Goal: Task Accomplishment & Management: Complete application form

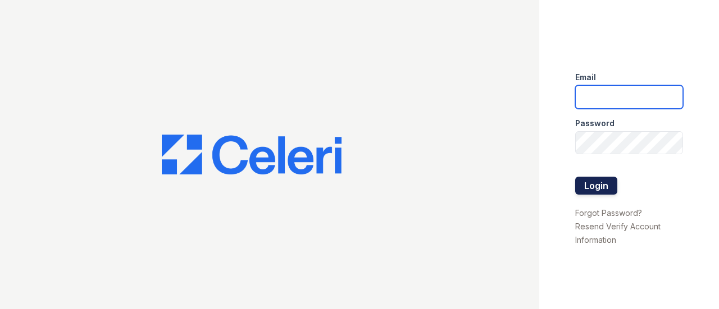
type input "[EMAIL_ADDRESS][DOMAIN_NAME]"
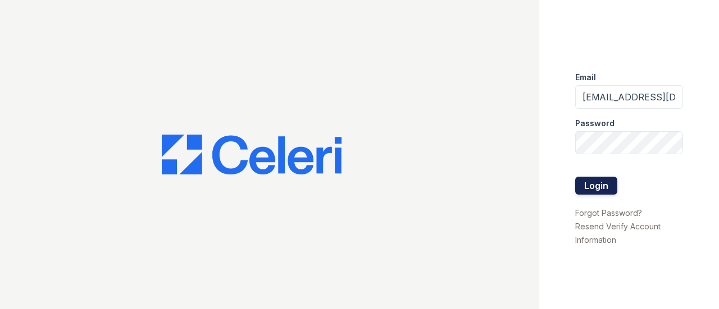
click at [601, 188] on button "Login" at bounding box center [596, 186] width 42 height 18
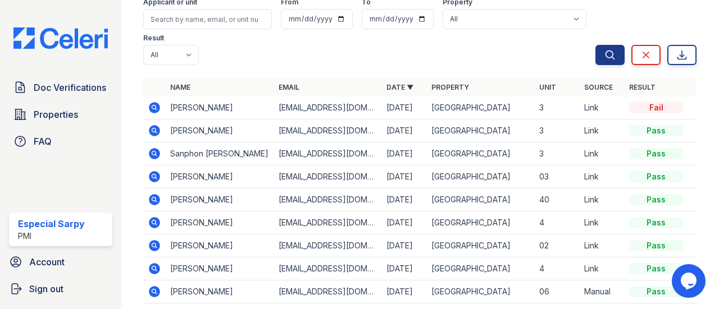
scroll to position [112, 0]
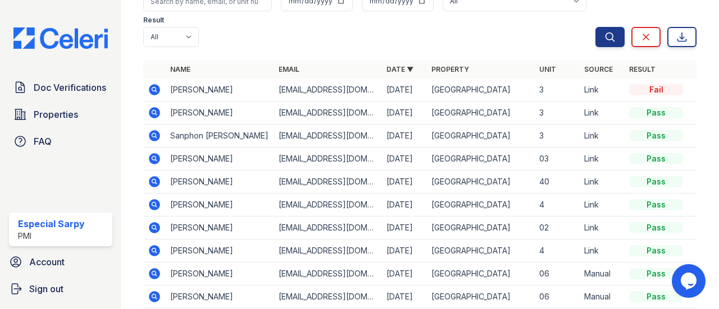
drag, startPoint x: 157, startPoint y: 92, endPoint x: 227, endPoint y: 111, distance: 72.6
click at [157, 92] on icon at bounding box center [154, 89] width 13 height 13
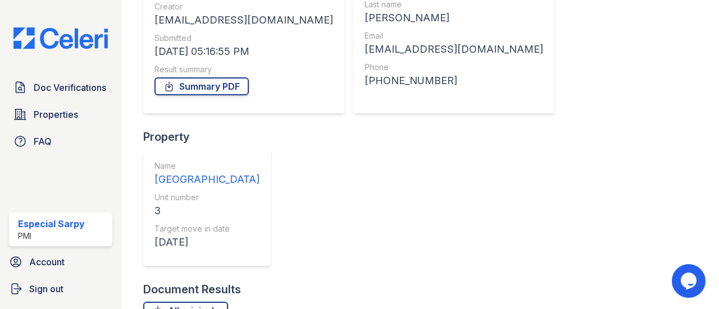
scroll to position [163, 0]
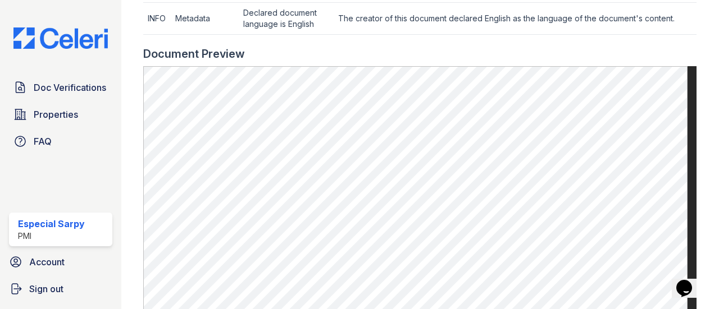
scroll to position [786, 0]
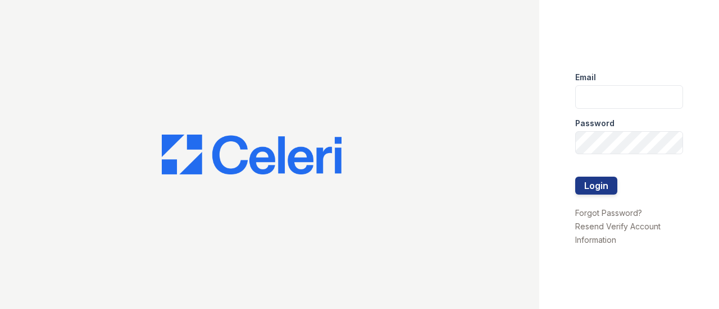
type input "[EMAIL_ADDRESS][DOMAIN_NAME]"
click at [628, 182] on form "Email sarpy.especial@projectmanagementinc.net Password Login" at bounding box center [629, 134] width 108 height 143
click at [598, 182] on button "Login" at bounding box center [596, 186] width 42 height 18
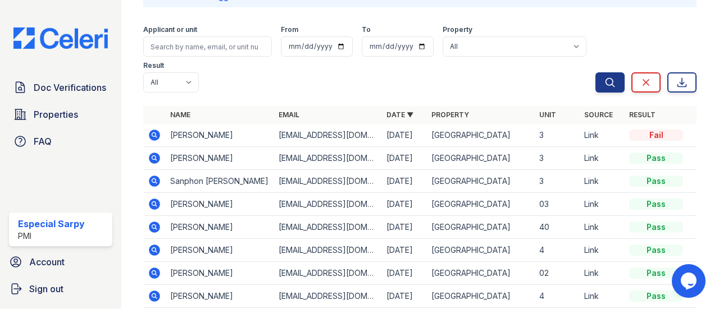
scroll to position [112, 0]
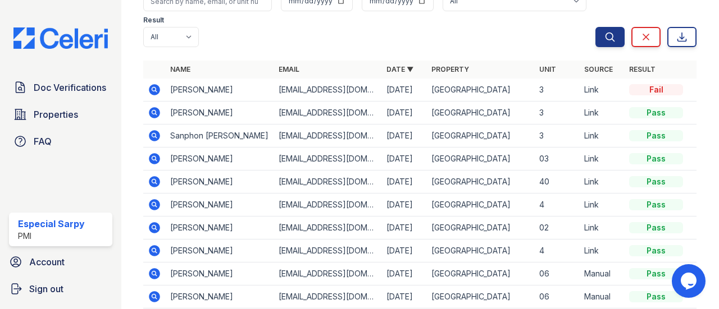
click at [153, 135] on icon at bounding box center [154, 135] width 3 height 3
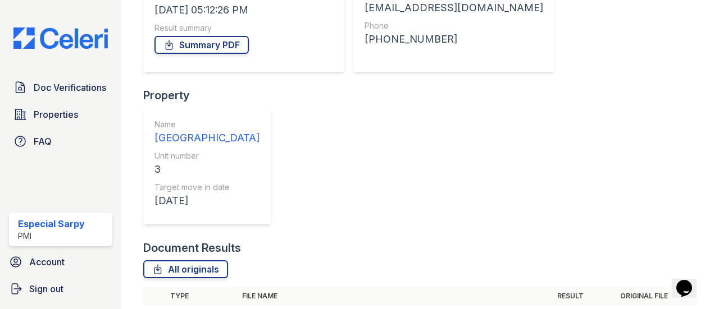
scroll to position [190, 0]
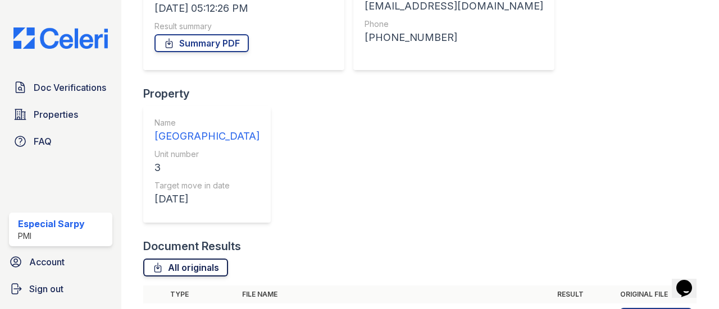
click at [194, 259] on link "All originals" at bounding box center [185, 268] width 85 height 18
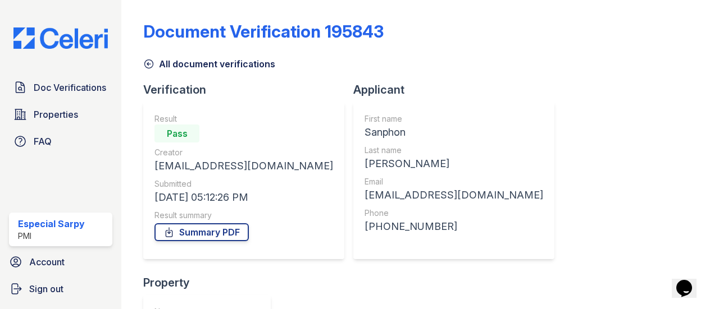
scroll to position [0, 0]
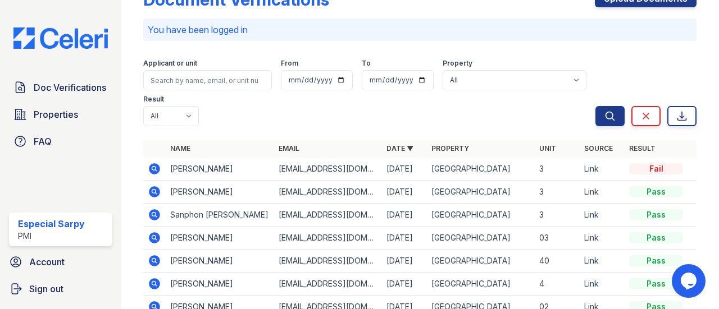
scroll to position [112, 0]
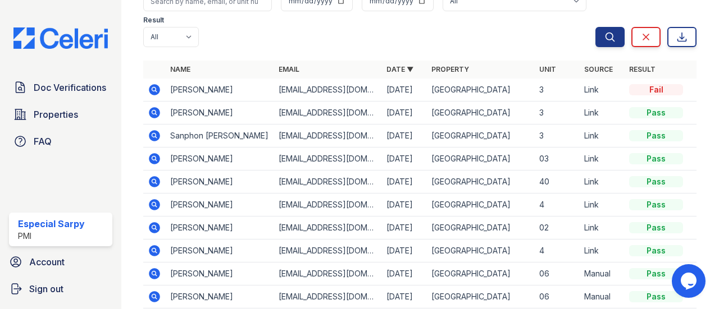
click at [155, 108] on icon at bounding box center [154, 112] width 11 height 11
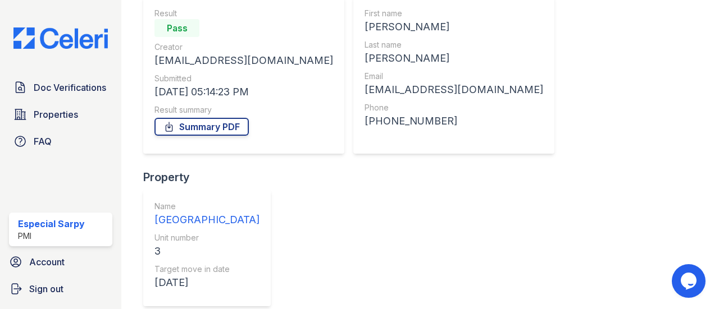
scroll to position [99, 0]
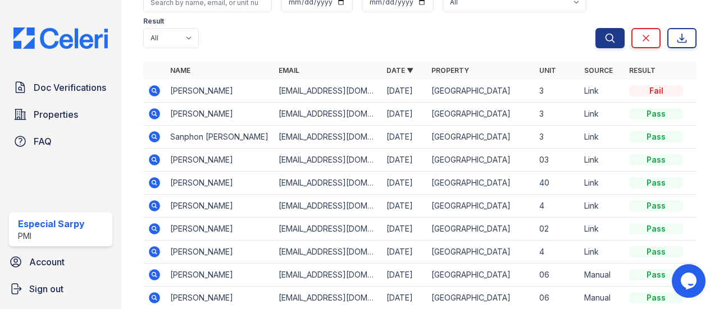
scroll to position [112, 0]
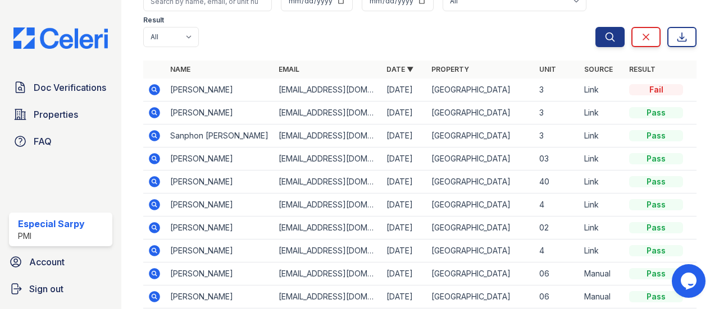
click at [197, 91] on td "nicole godinez" at bounding box center [220, 90] width 108 height 23
click at [152, 87] on icon at bounding box center [154, 89] width 11 height 11
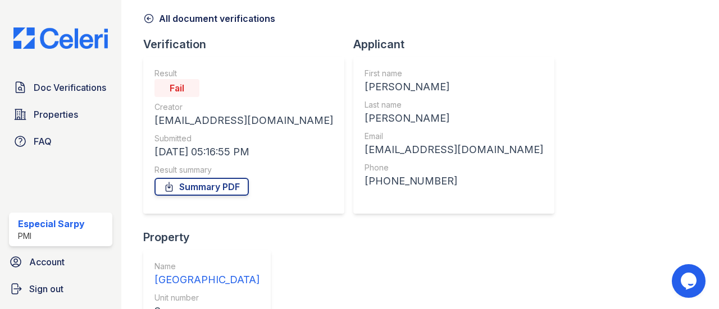
scroll to position [163, 0]
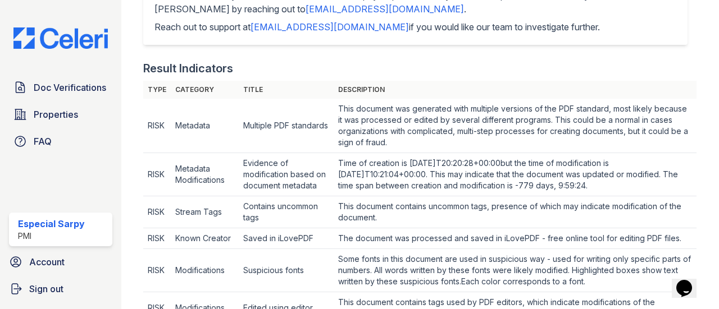
scroll to position [281, 0]
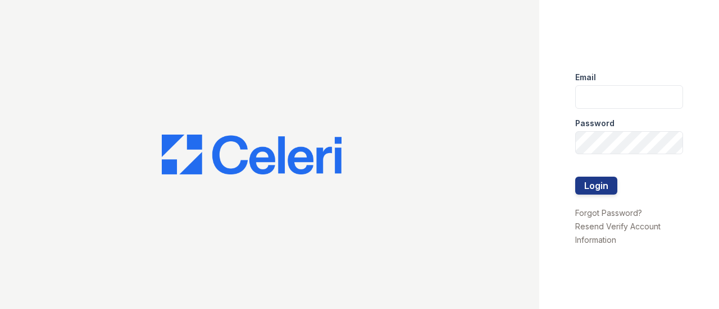
type input "sarpy.especial@projectmanagementinc.net"
click at [592, 175] on div at bounding box center [629, 165] width 108 height 22
click at [586, 184] on button "Login" at bounding box center [596, 186] width 42 height 18
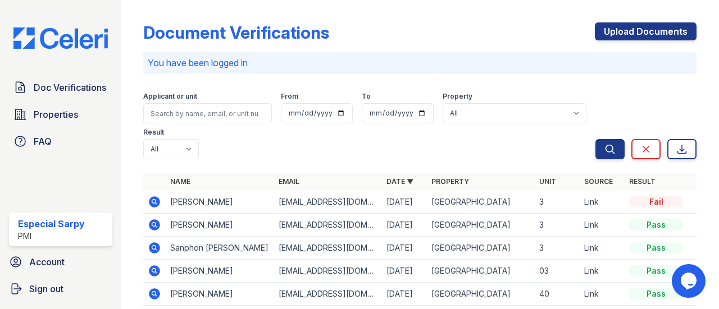
scroll to position [56, 0]
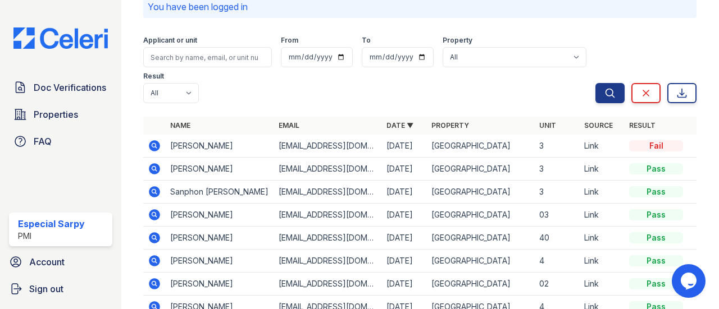
click at [155, 216] on icon at bounding box center [154, 214] width 11 height 11
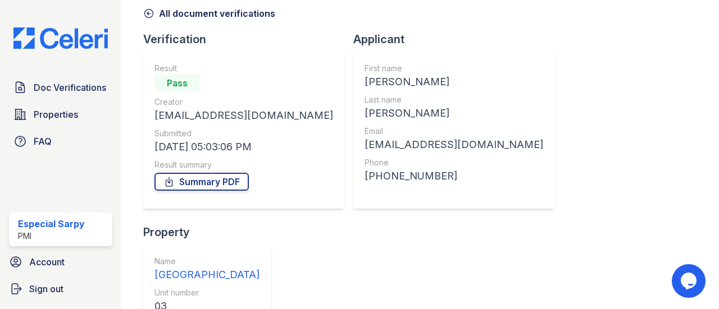
scroll to position [190, 0]
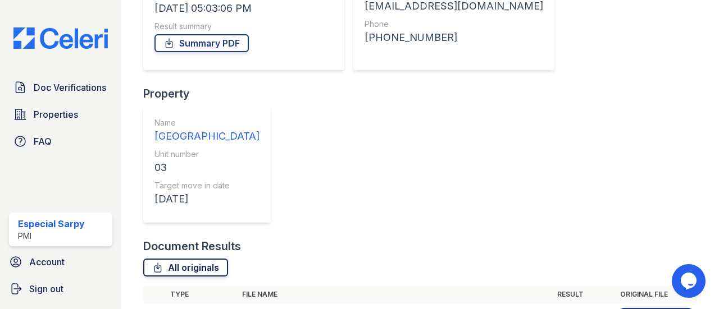
click at [194, 259] on link "All originals" at bounding box center [185, 268] width 85 height 18
click at [56, 29] on img at bounding box center [60, 38] width 112 height 21
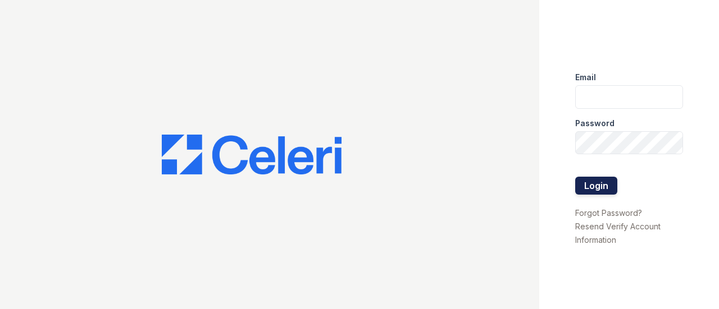
type input "[EMAIL_ADDRESS][DOMAIN_NAME]"
click at [593, 180] on button "Login" at bounding box center [596, 186] width 42 height 18
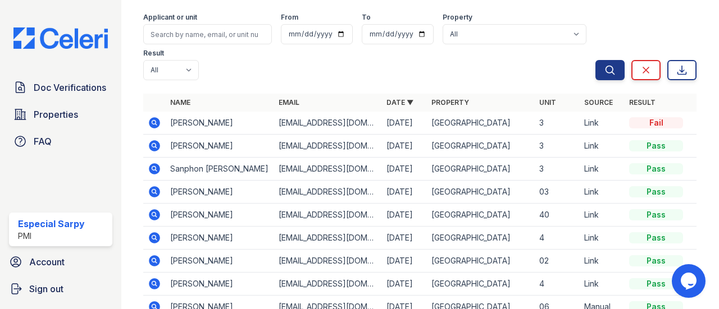
scroll to position [112, 0]
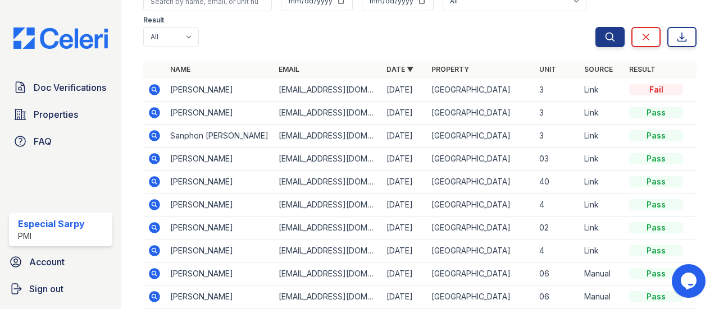
click at [155, 86] on icon at bounding box center [154, 89] width 11 height 11
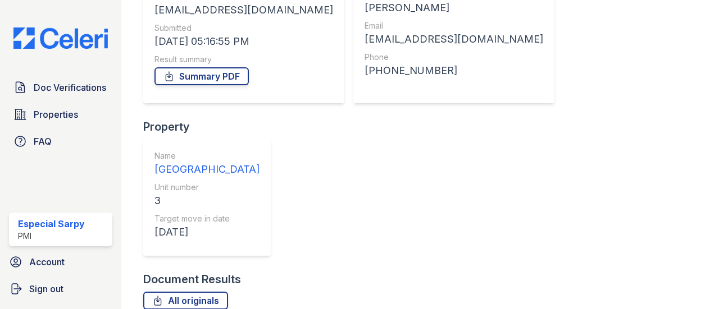
scroll to position [163, 0]
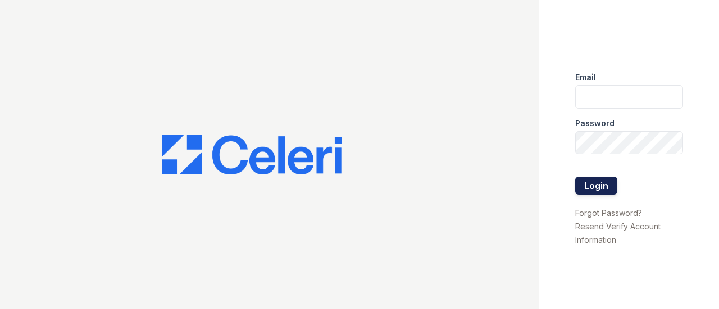
type input "sarpy.especial@projectmanagementinc.net"
click at [594, 185] on button "Login" at bounding box center [596, 186] width 42 height 18
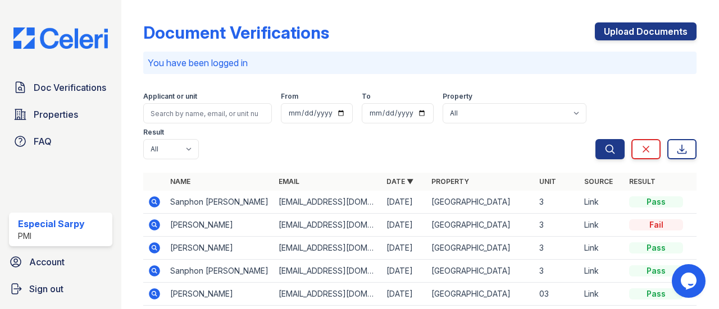
click at [154, 201] on icon at bounding box center [154, 201] width 3 height 3
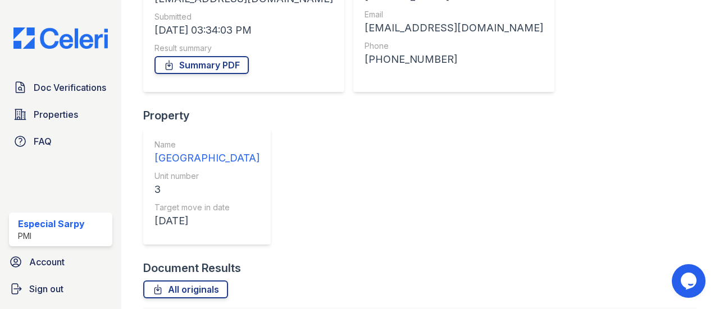
scroll to position [225, 0]
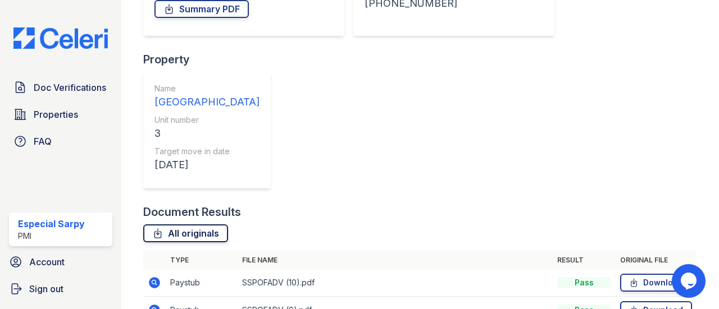
click at [181, 225] on link "All originals" at bounding box center [185, 234] width 85 height 18
drag, startPoint x: 566, startPoint y: 62, endPoint x: 483, endPoint y: 35, distance: 87.3
click at [566, 204] on div "Document Results" at bounding box center [419, 212] width 553 height 16
click at [185, 225] on link "All originals" at bounding box center [185, 234] width 85 height 18
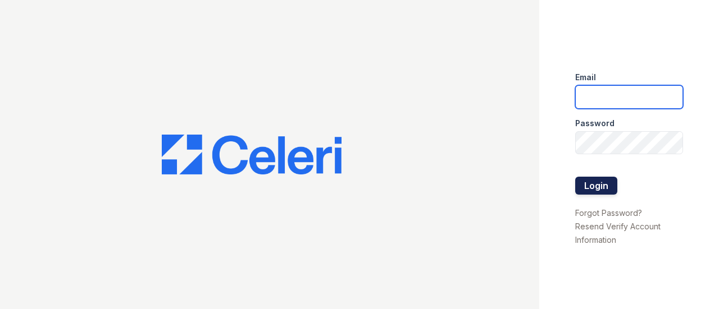
type input "[EMAIL_ADDRESS][DOMAIN_NAME]"
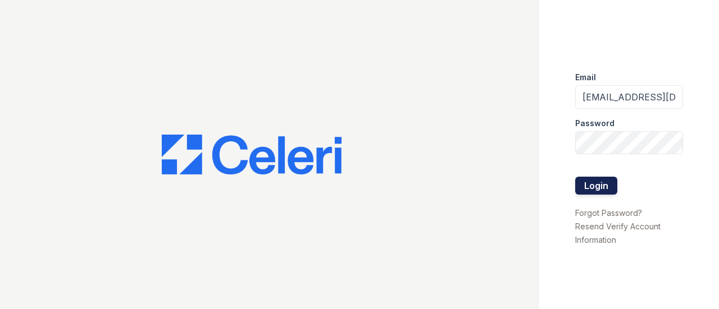
click at [598, 193] on button "Login" at bounding box center [596, 186] width 42 height 18
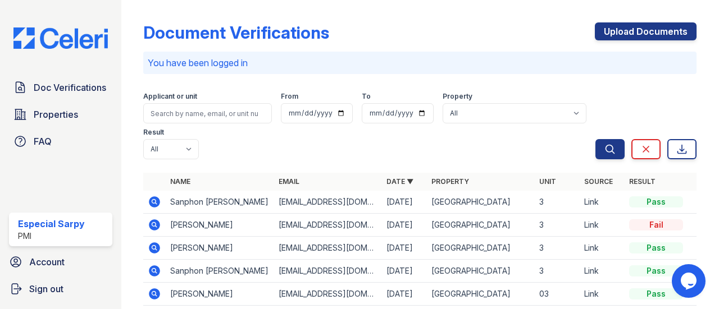
drag, startPoint x: 614, startPoint y: 33, endPoint x: 530, endPoint y: 114, distance: 116.3
click at [614, 33] on link "Upload Documents" at bounding box center [645, 31] width 102 height 18
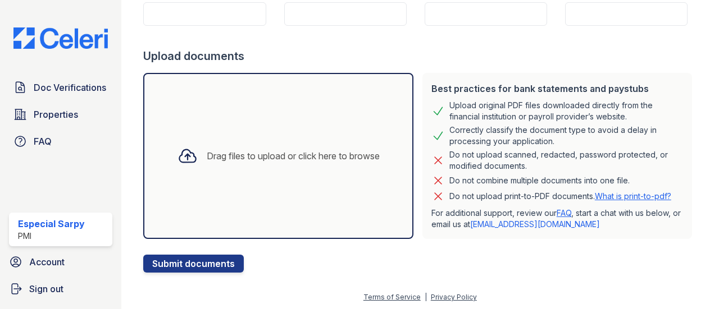
scroll to position [170, 0]
click at [213, 267] on button "Submit documents" at bounding box center [193, 263] width 100 height 18
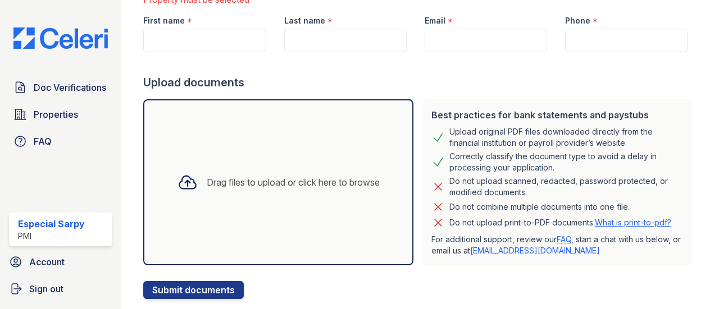
scroll to position [217, 0]
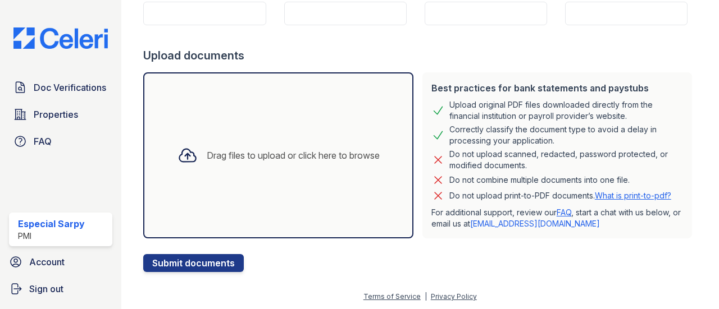
click at [598, 151] on div "Do not upload scanned, redacted, password protected, or modified documents." at bounding box center [566, 160] width 234 height 22
click at [63, 89] on span "Doc Verifications" at bounding box center [70, 87] width 72 height 13
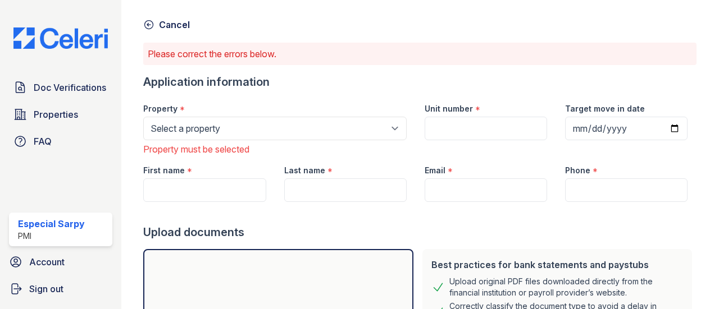
scroll to position [56, 0]
